Goal: Navigation & Orientation: Find specific page/section

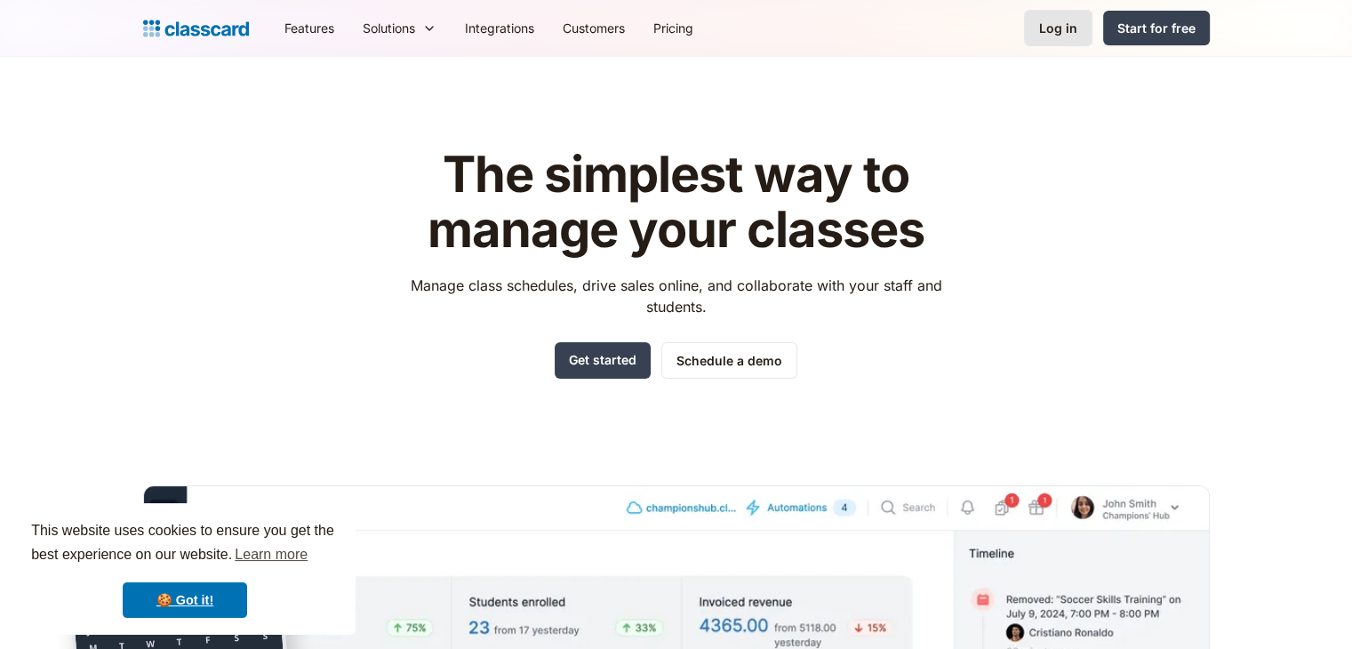
click at [1049, 32] on div "Log in" at bounding box center [1058, 28] width 38 height 19
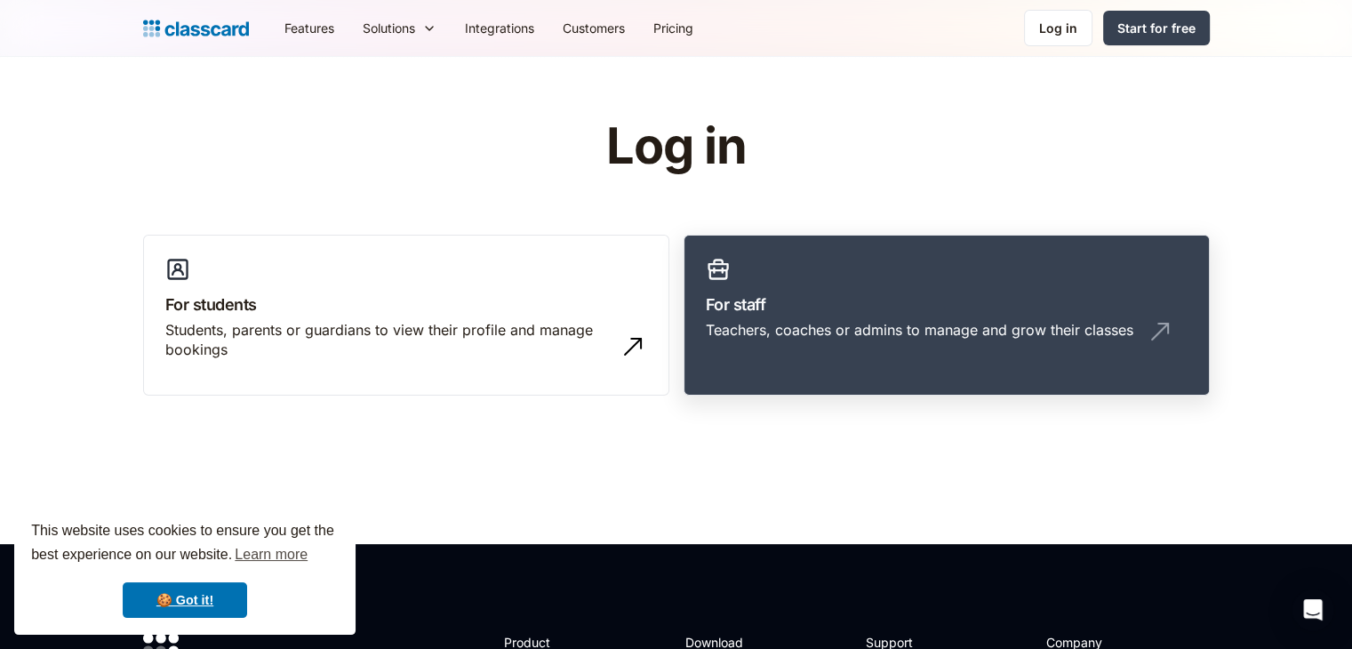
click at [874, 307] on h3 "For staff" at bounding box center [947, 304] width 482 height 24
